Goal: Task Accomplishment & Management: Use online tool/utility

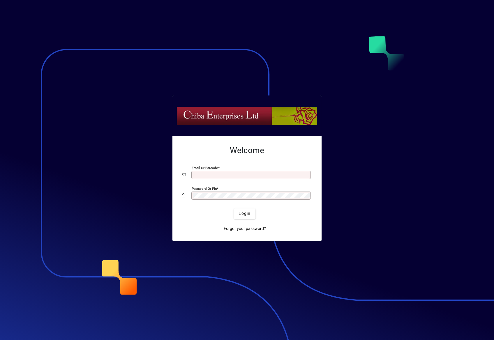
type input "**********"
drag, startPoint x: 0, startPoint y: 0, endPoint x: 245, endPoint y: 213, distance: 324.0
click at [242, 213] on span "Login" at bounding box center [244, 214] width 12 height 6
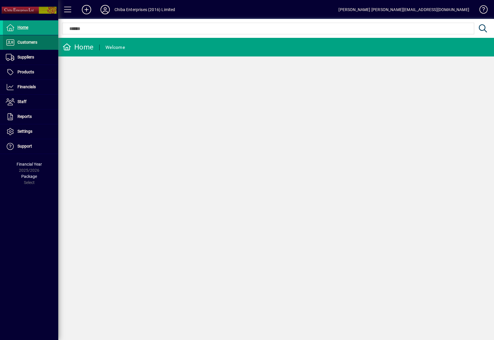
click at [32, 47] on span at bounding box center [30, 43] width 55 height 14
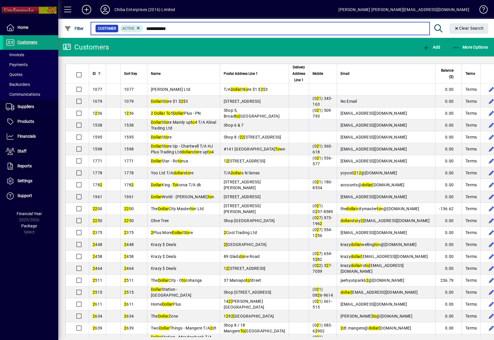
type input "**********"
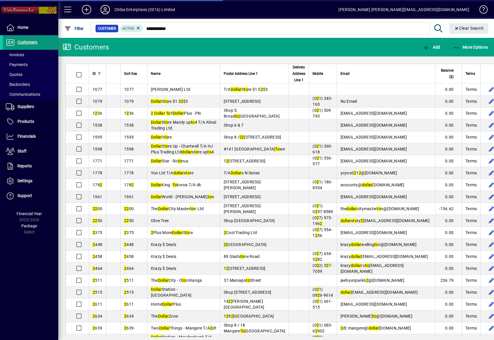
click at [31, 43] on span "Customers" at bounding box center [27, 42] width 20 height 5
click at [486, 45] on span "More Options" at bounding box center [470, 47] width 36 height 5
click at [479, 48] on span "More Options" at bounding box center [470, 47] width 36 height 5
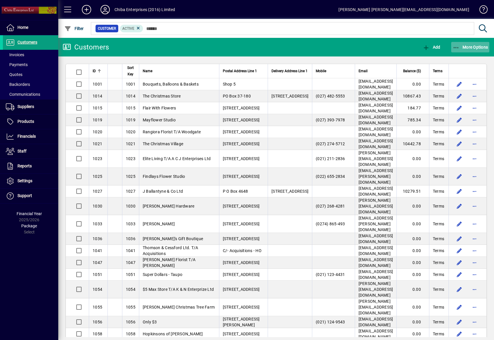
click at [471, 47] on span "More Options" at bounding box center [470, 47] width 36 height 5
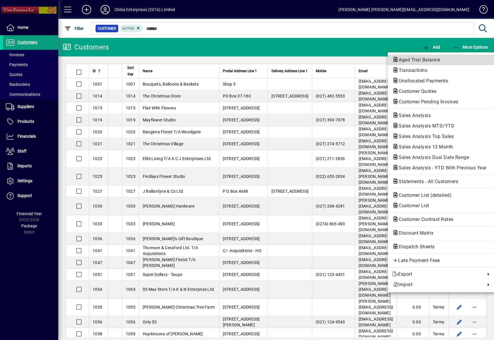
click at [437, 61] on span "Aged Trial Balance" at bounding box center [417, 60] width 50 height 6
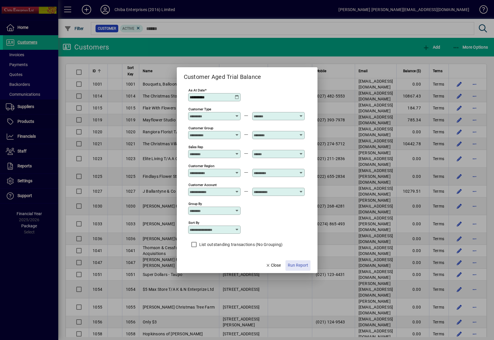
click at [300, 264] on span "Run Report" at bounding box center [298, 265] width 20 height 6
